Goal: Information Seeking & Learning: Learn about a topic

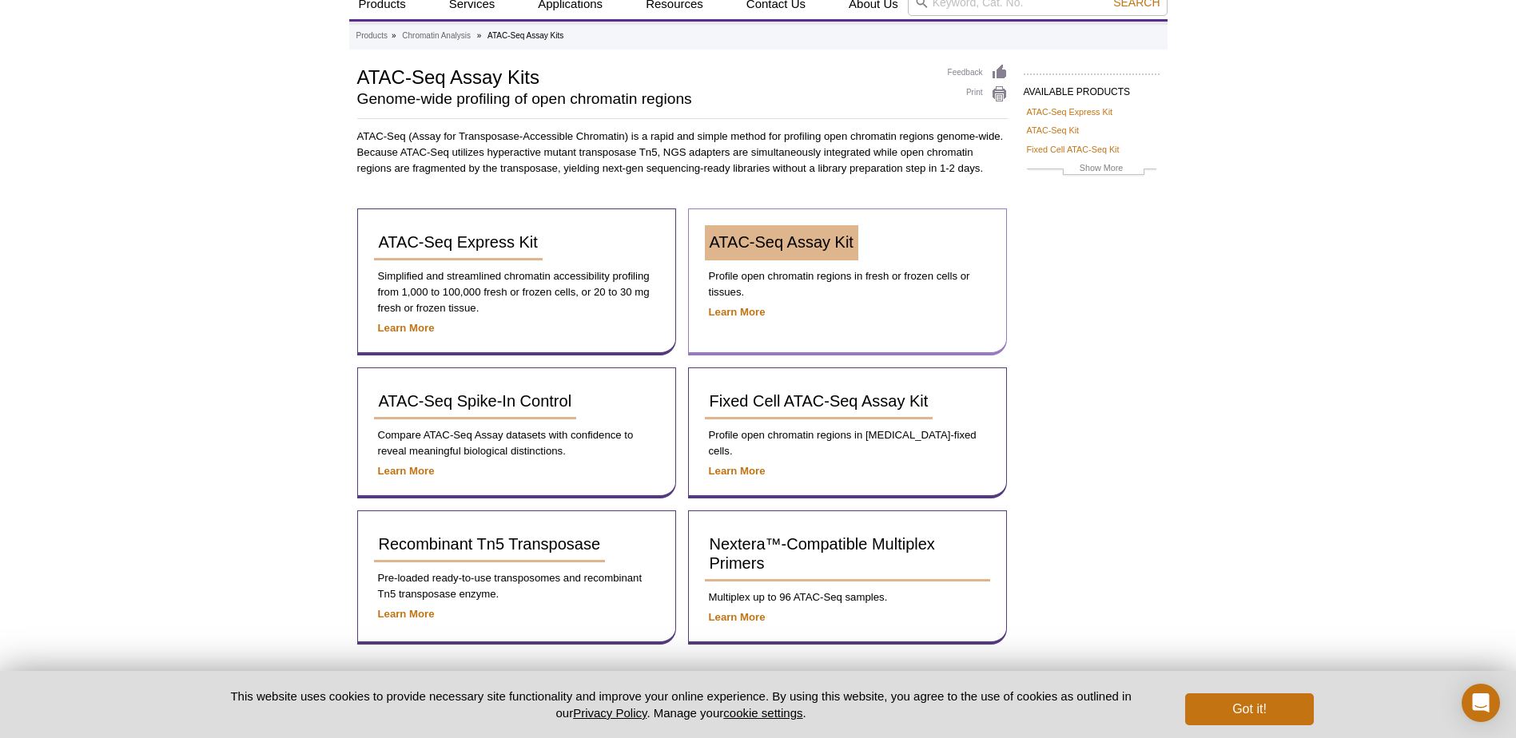
scroll to position [56, 0]
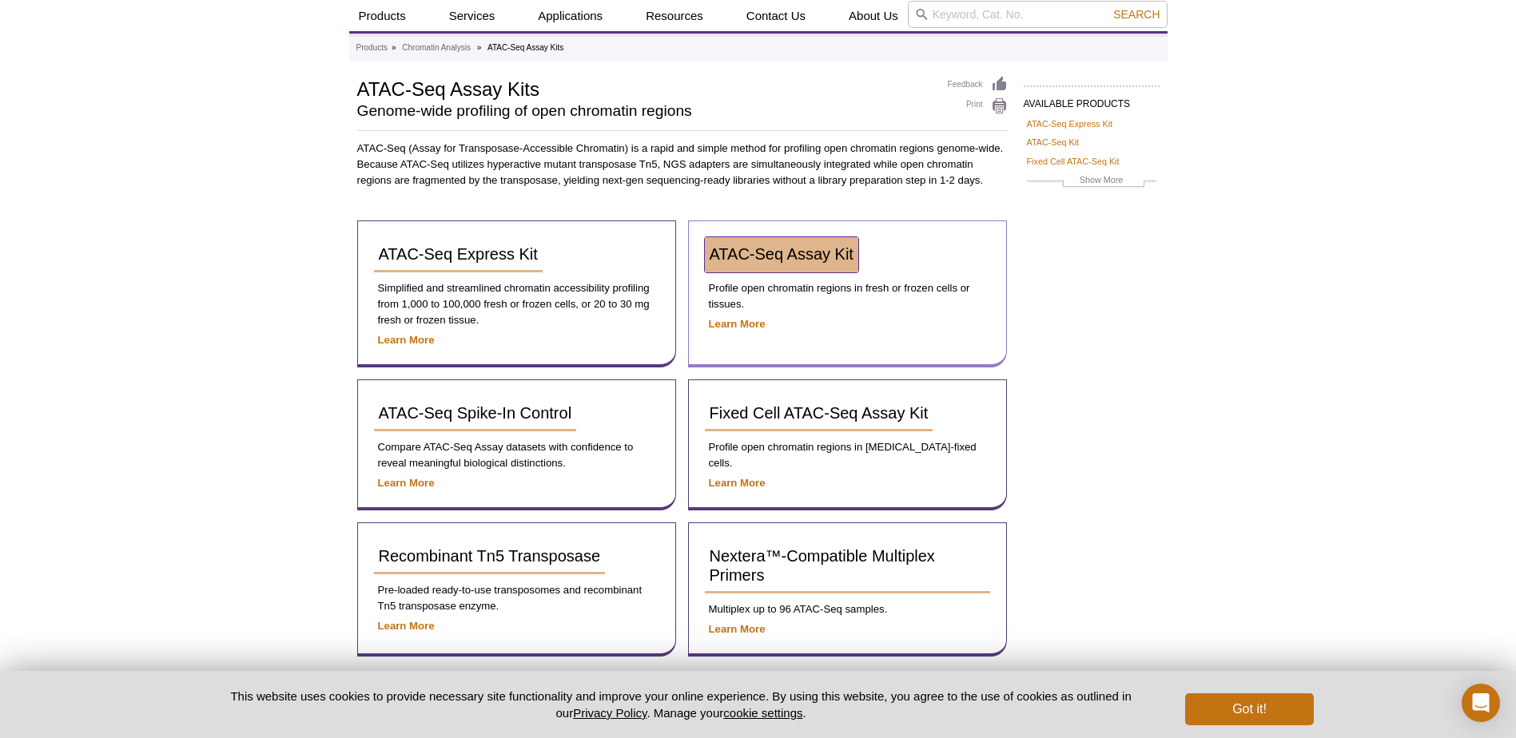
click at [777, 253] on span "ATAC-Seq Assay Kit" at bounding box center [782, 254] width 144 height 18
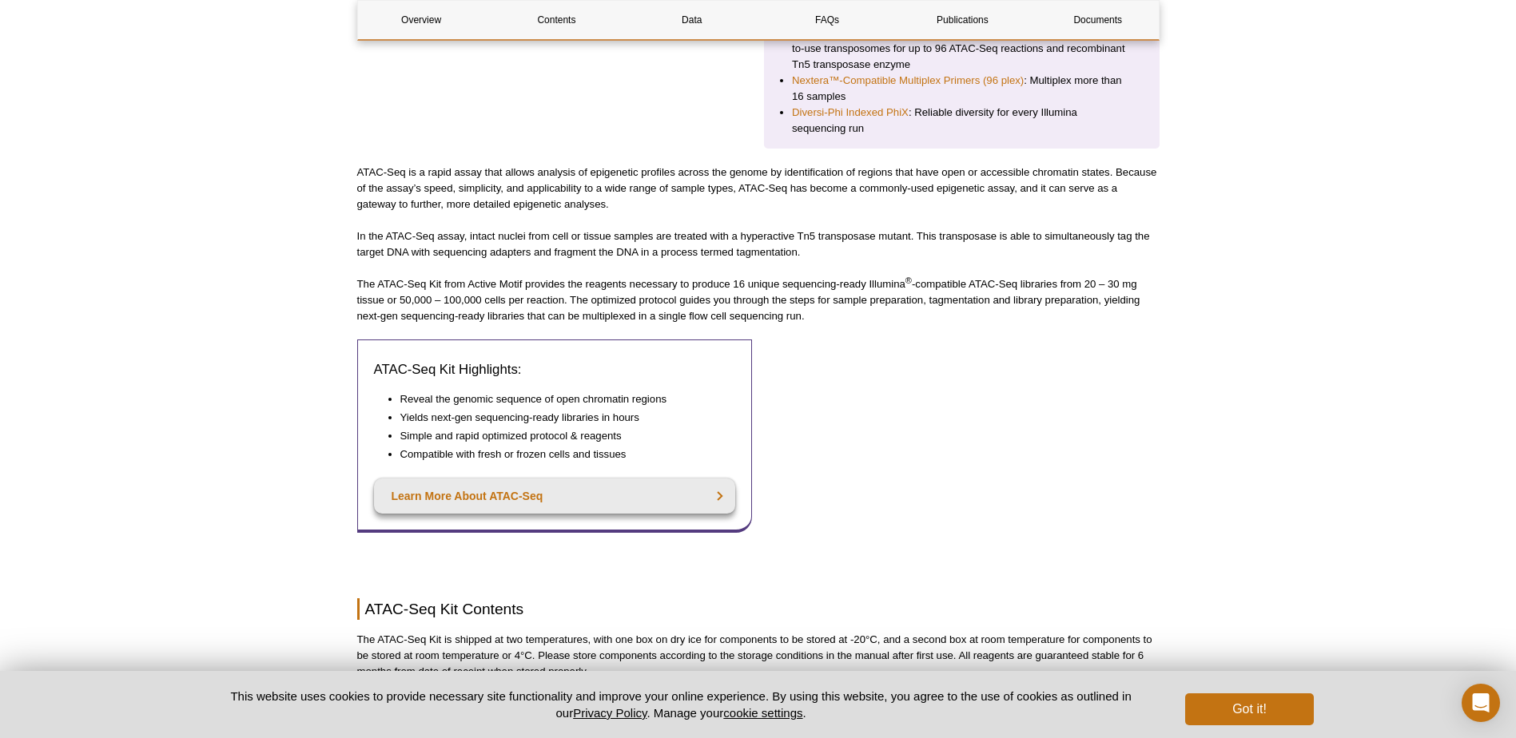
scroll to position [575, 0]
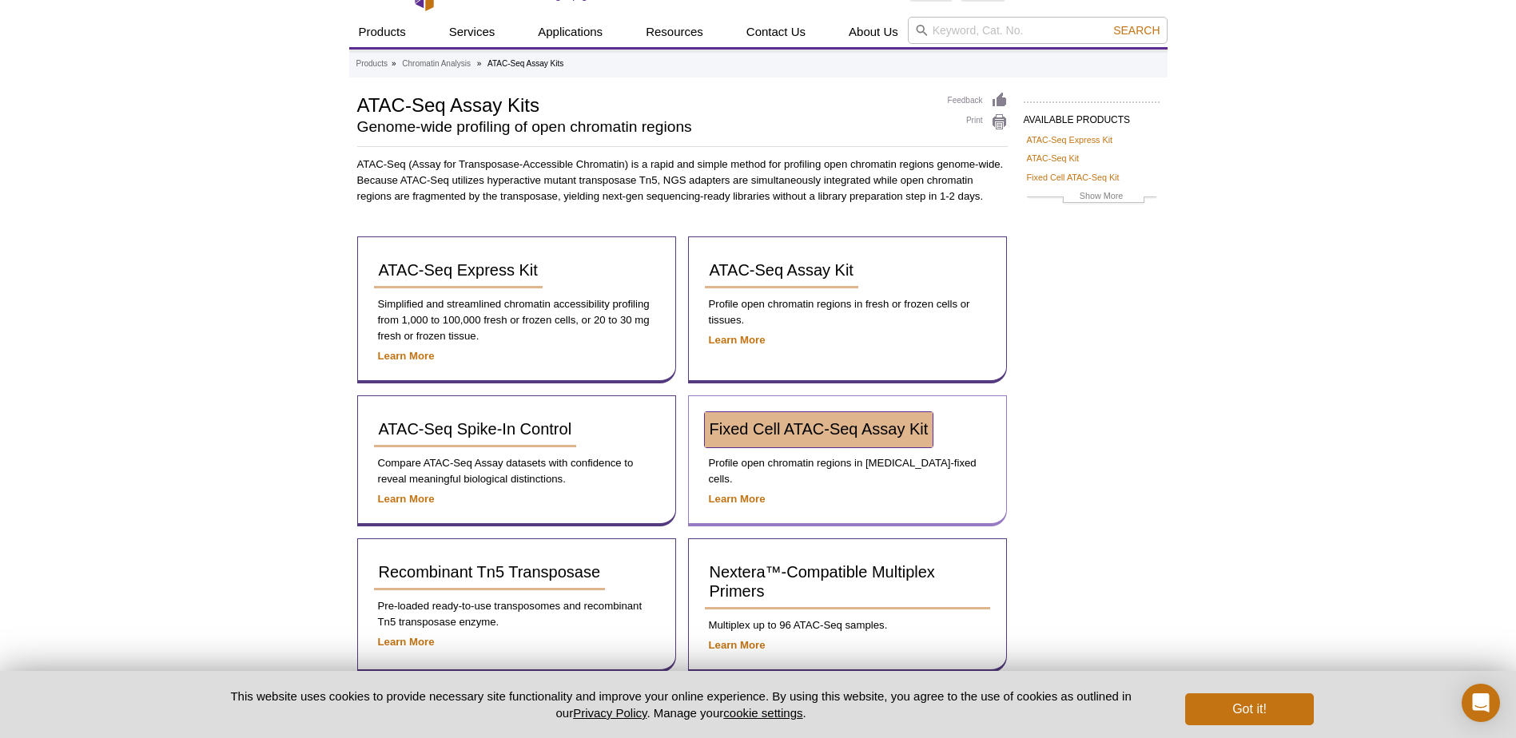
click at [857, 440] on link "Fixed Cell ATAC-Seq Assay Kit" at bounding box center [819, 429] width 229 height 35
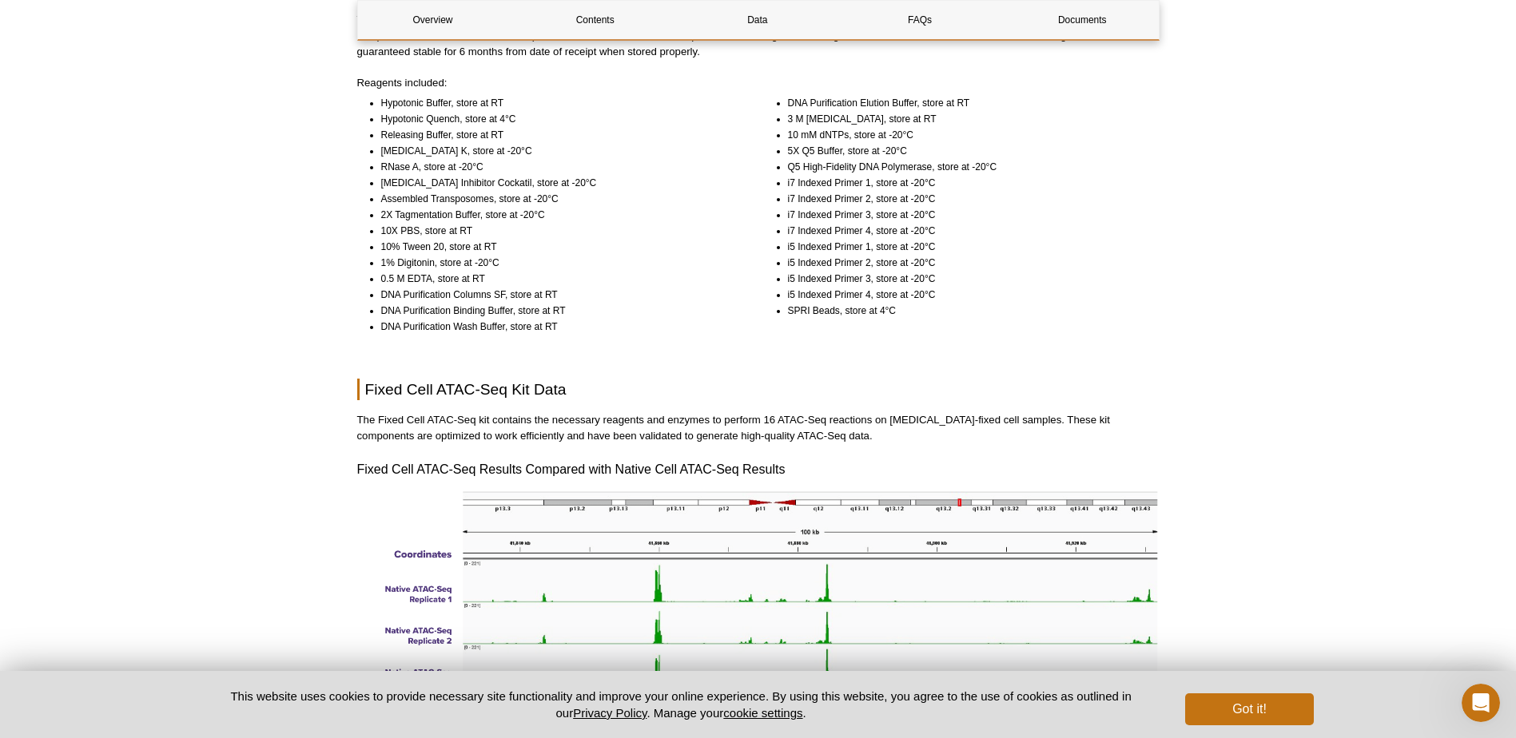
scroll to position [1039, 0]
